Goal: Task Accomplishment & Management: Use online tool/utility

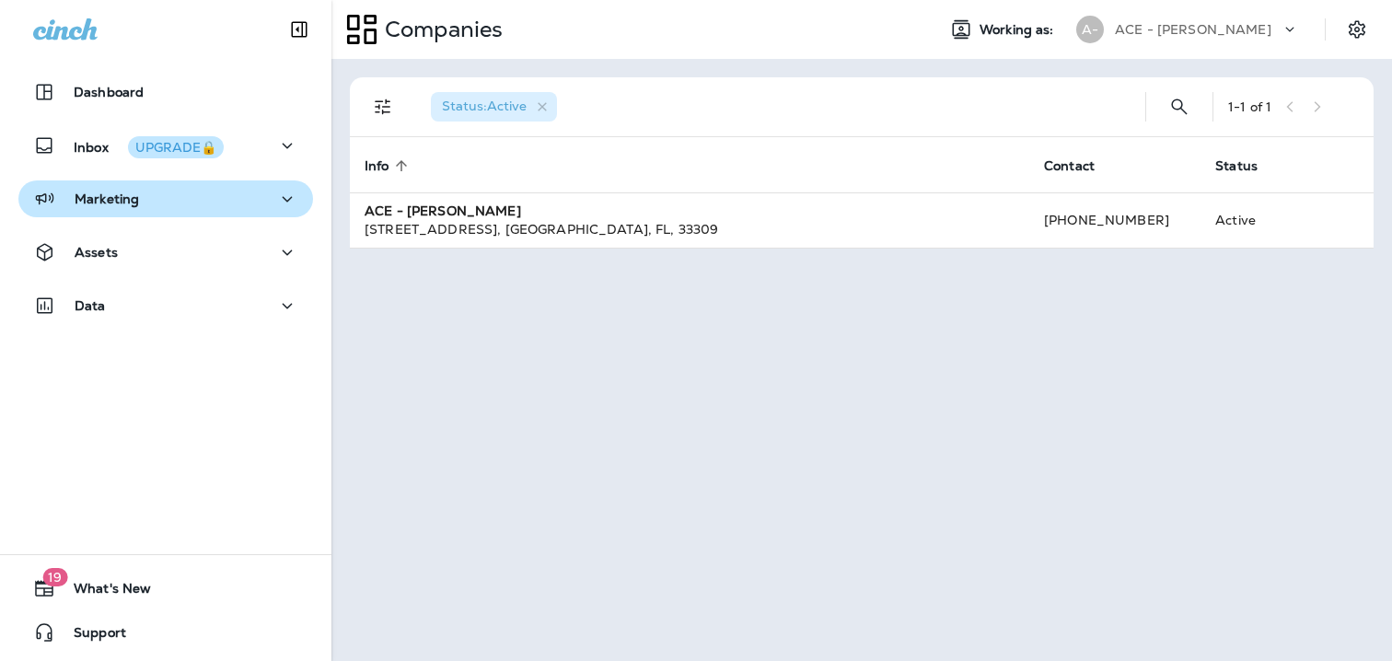
click at [289, 213] on button "Marketing" at bounding box center [165, 198] width 295 height 37
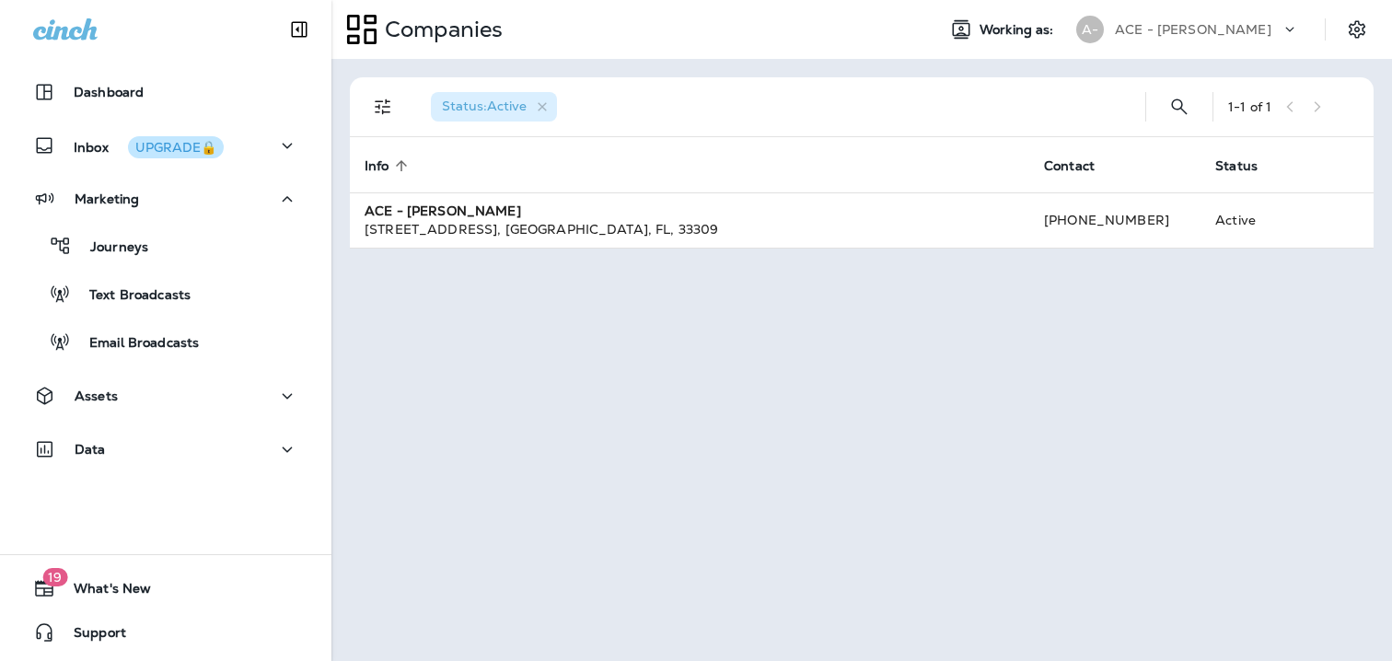
click at [315, 391] on div "Assets" at bounding box center [165, 400] width 331 height 46
click at [273, 392] on div "Assets" at bounding box center [165, 396] width 265 height 23
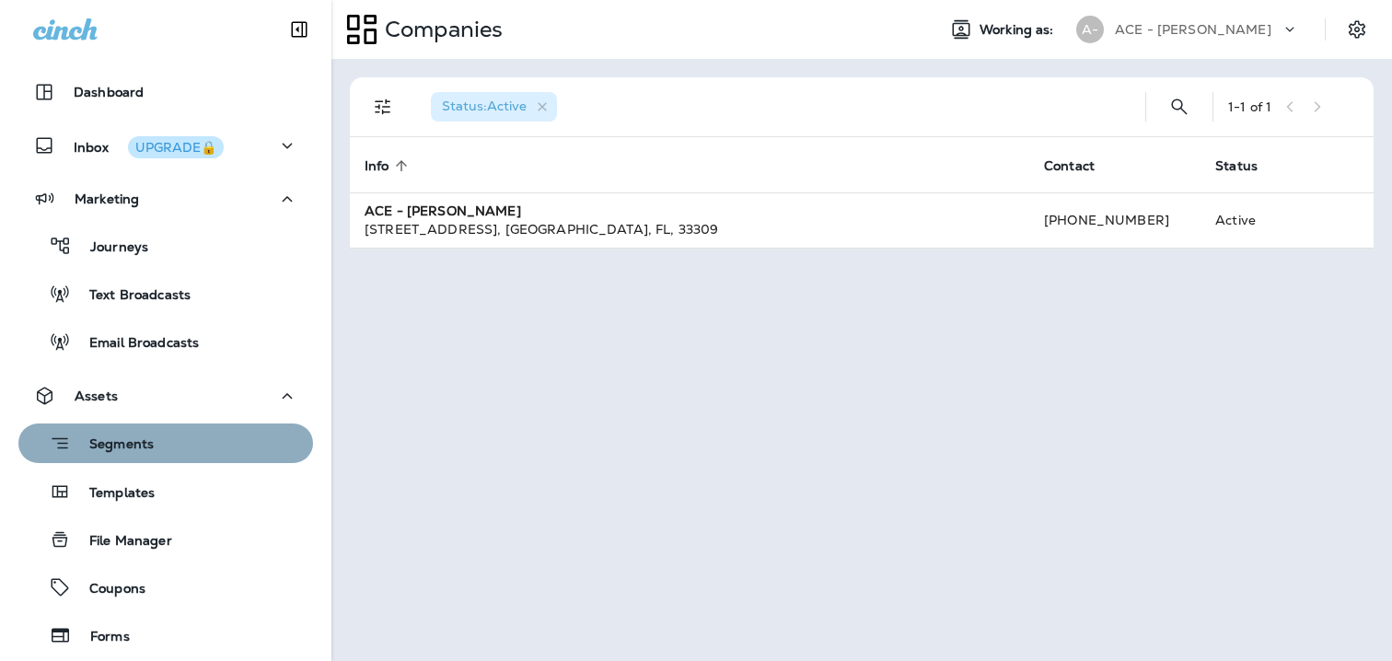
click at [169, 435] on div "Segments" at bounding box center [166, 443] width 280 height 29
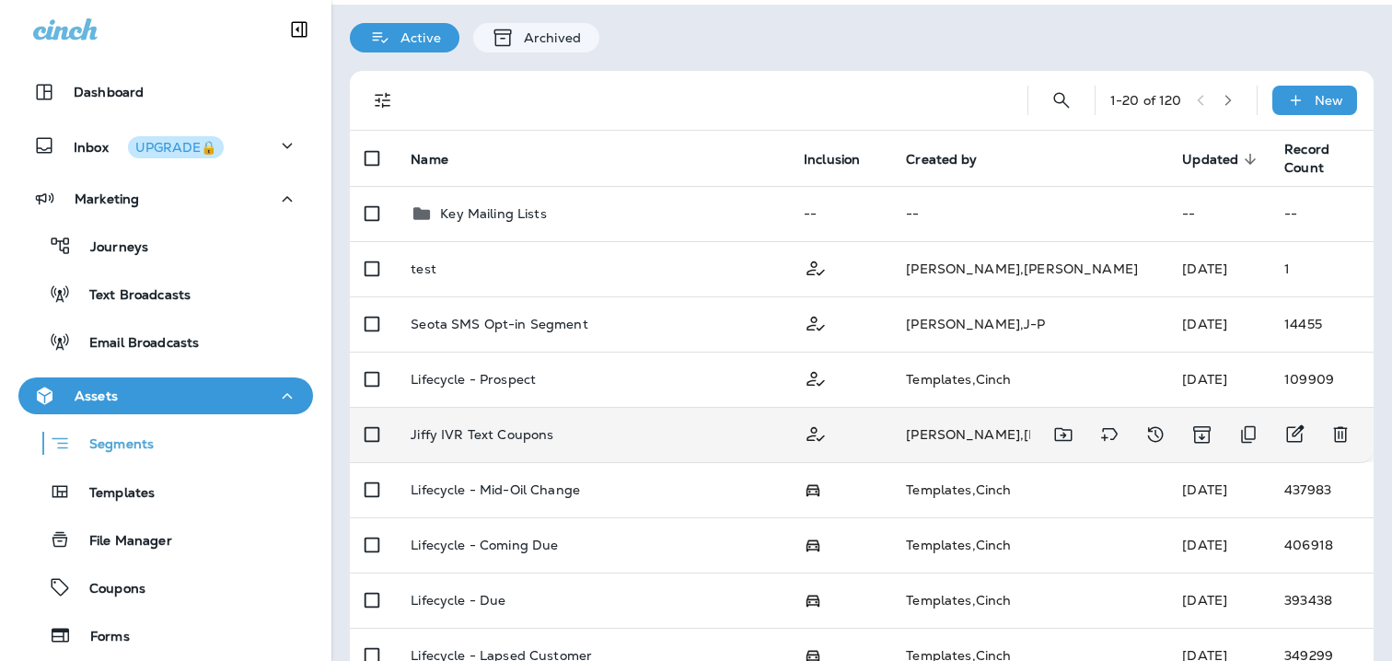
scroll to position [55, 0]
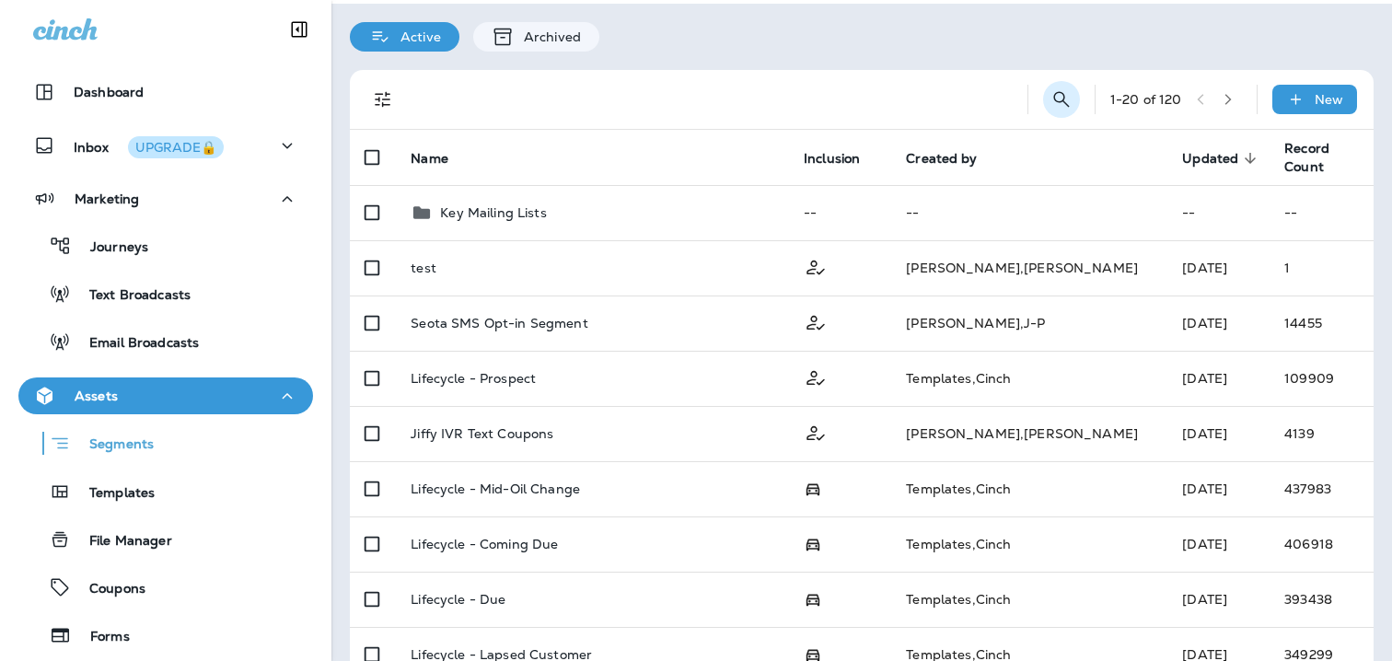
click at [1053, 98] on icon "Search Segments" at bounding box center [1062, 99] width 22 height 22
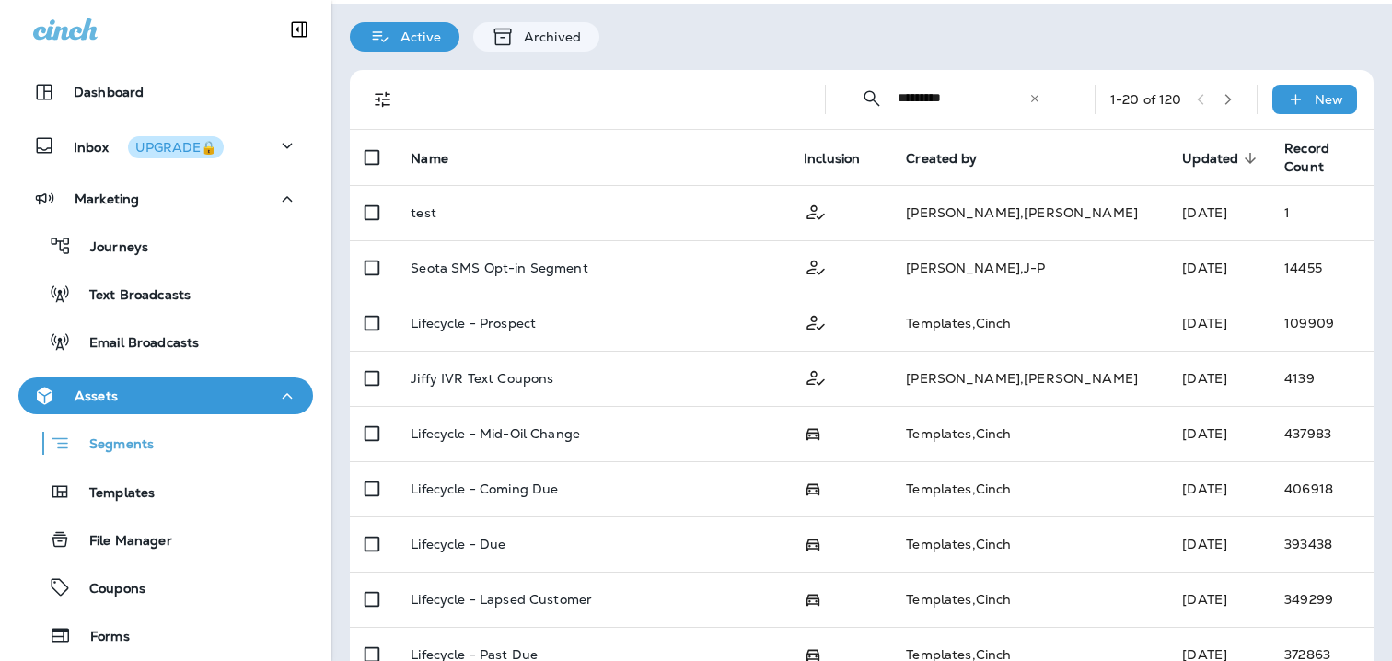
scroll to position [0, 0]
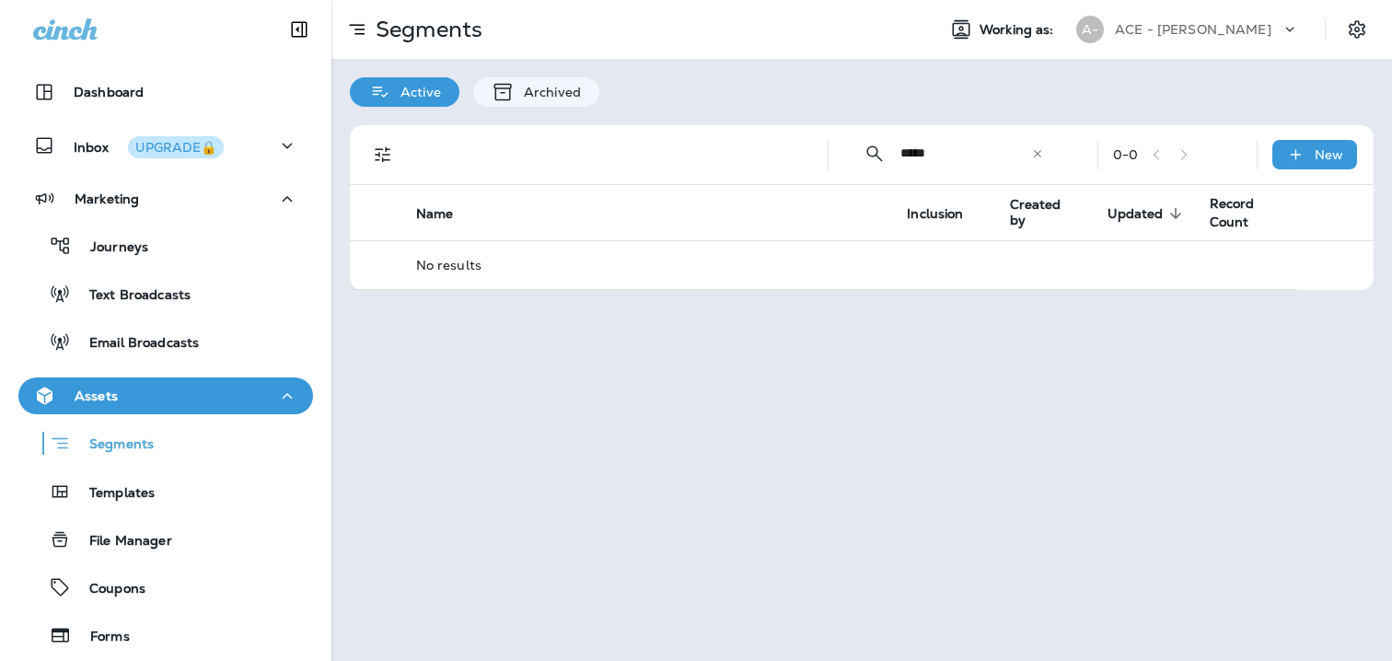
type input "*****"
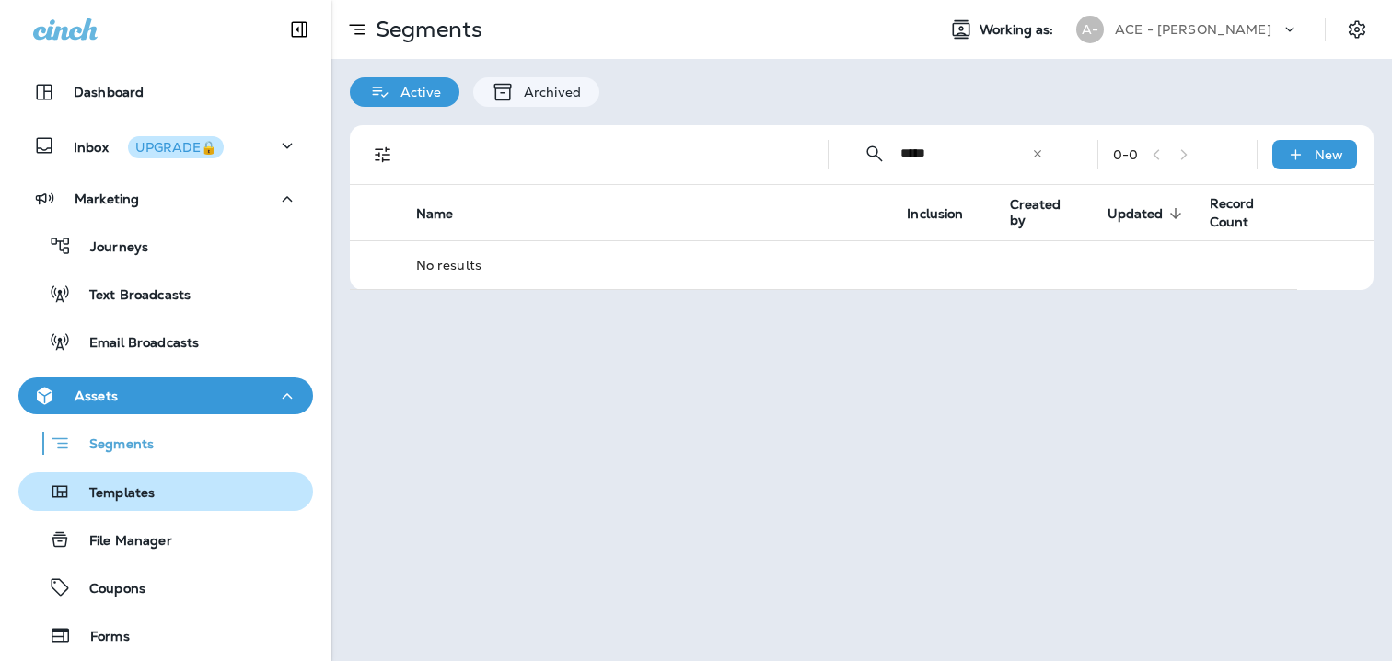
click at [120, 486] on p "Templates" at bounding box center [113, 493] width 84 height 17
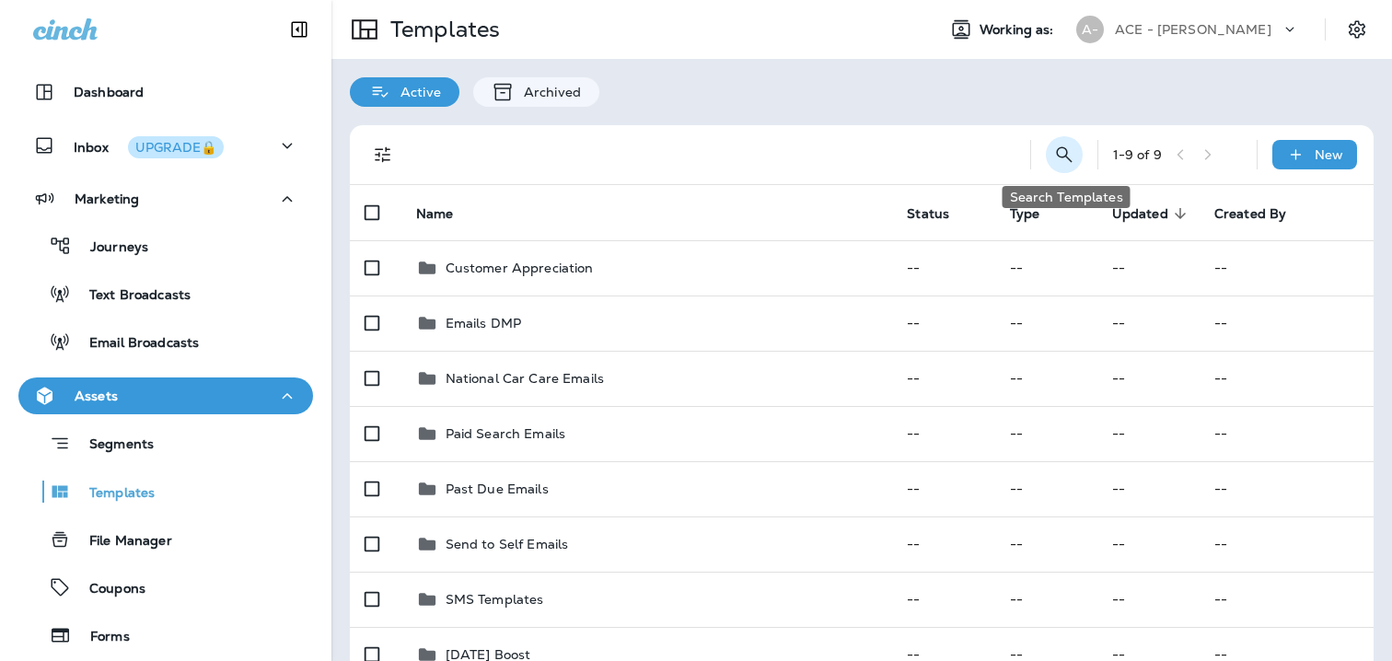
click at [1064, 149] on icon "Search Templates" at bounding box center [1064, 155] width 22 height 22
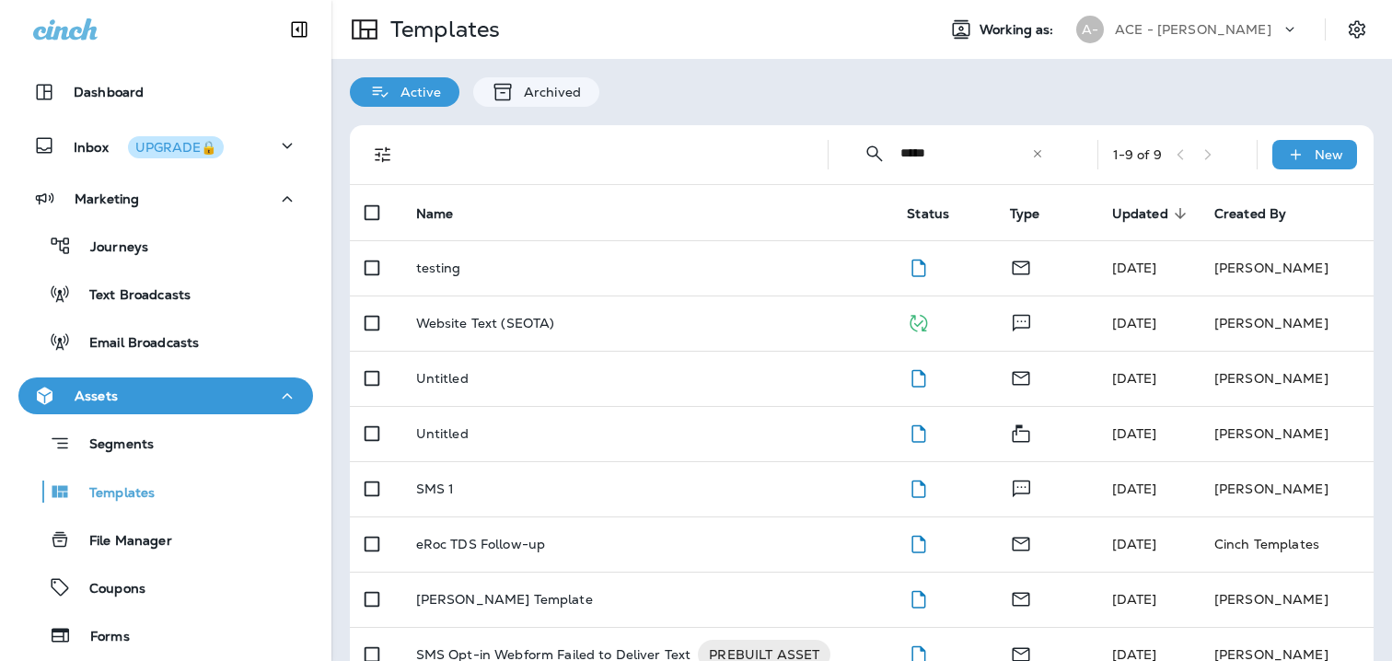
type input "*****"
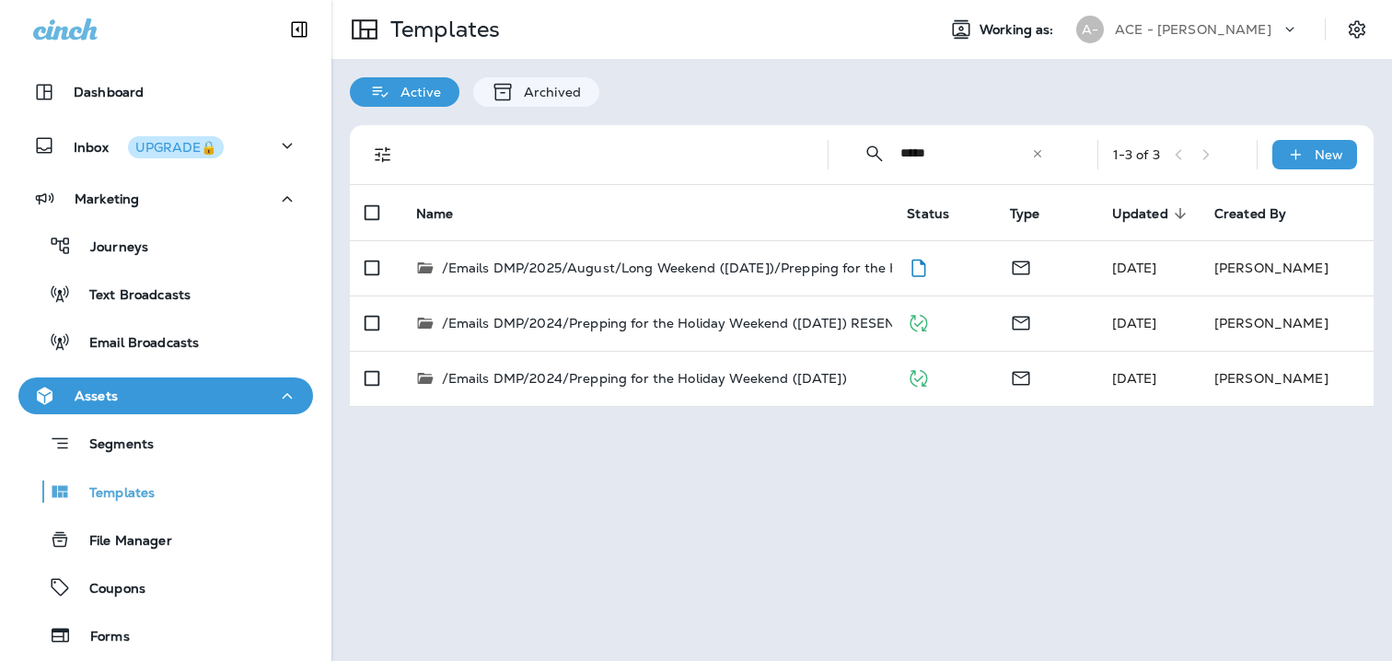
click at [691, 267] on p "/Emails DMP/2025/August/Long Weekend ([DATE])/Prepping for the Holiday Weekend …" at bounding box center [776, 268] width 669 height 18
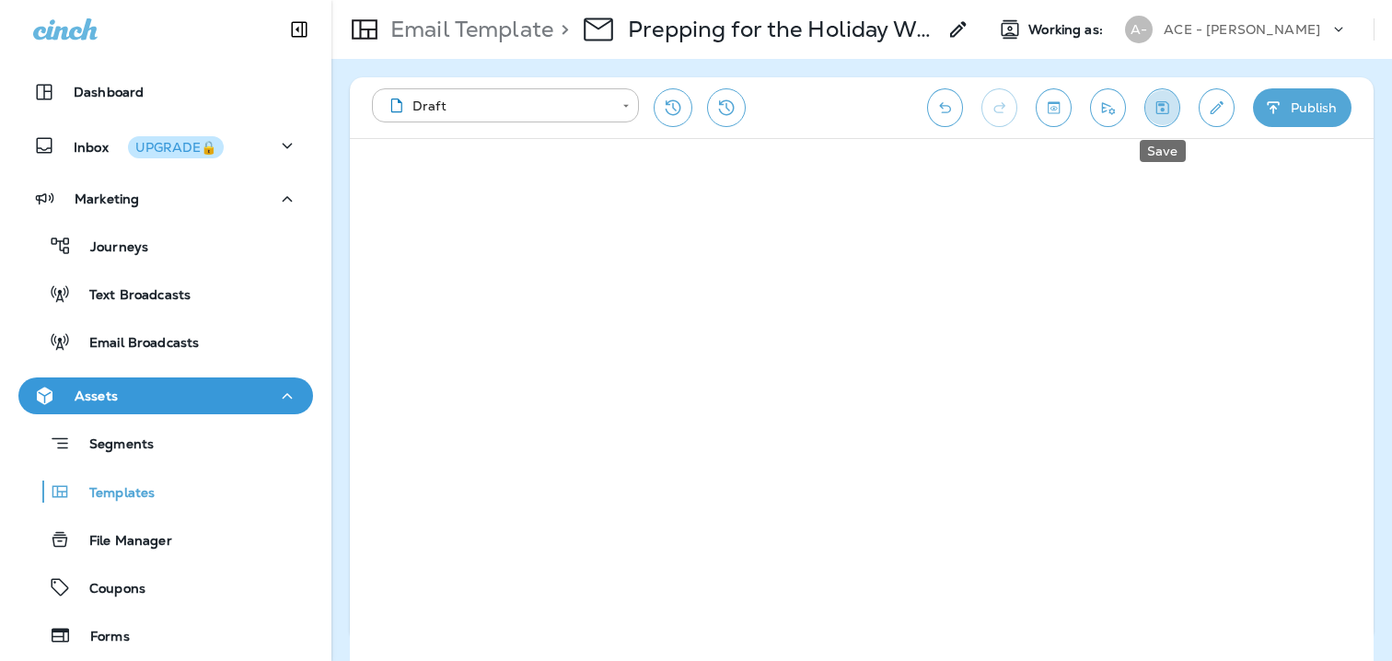
click at [1154, 105] on icon "Save" at bounding box center [1162, 108] width 19 height 18
